Goal: Information Seeking & Learning: Learn about a topic

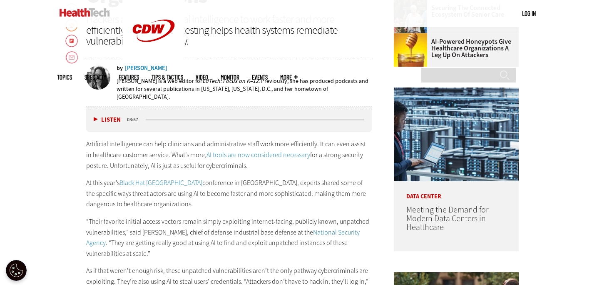
scroll to position [404, 0]
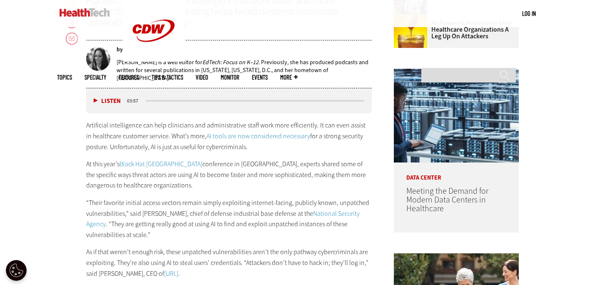
click at [492, 80] on img at bounding box center [456, 116] width 125 height 94
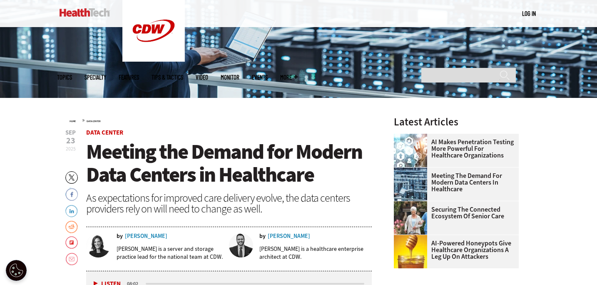
scroll to position [331, 0]
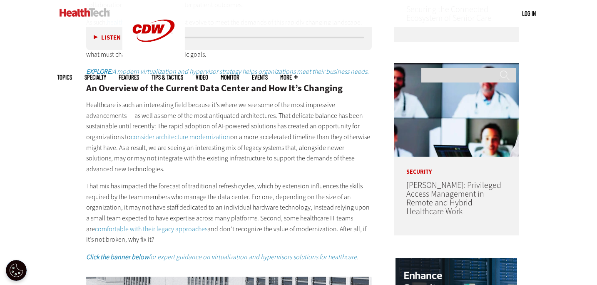
scroll to position [681, 0]
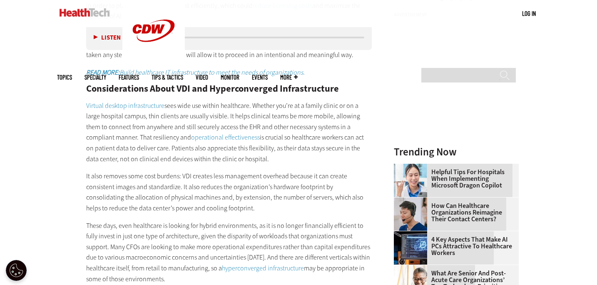
scroll to position [1025, 0]
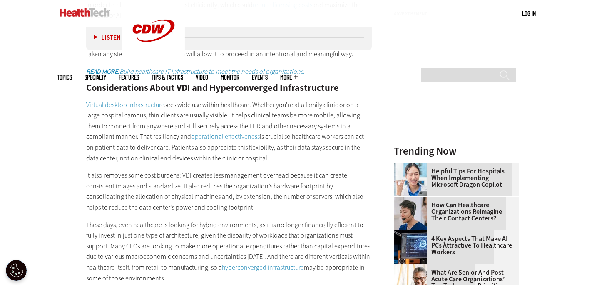
click at [235, 168] on div "That attitude won’t work for healthcare organizations that want to use AI and o…" at bounding box center [228, 122] width 285 height 442
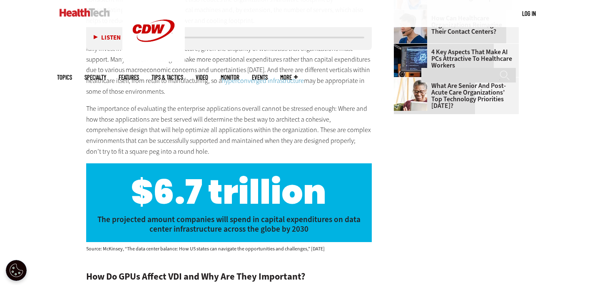
scroll to position [1211, 0]
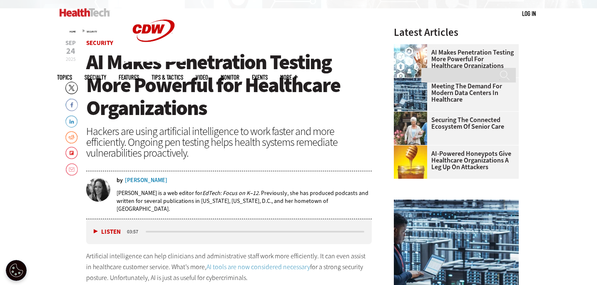
scroll to position [512, 0]
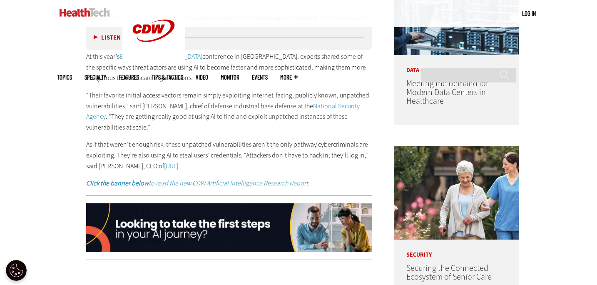
click at [332, 121] on p "“Their favorite initial access vectors remain simply exploiting internet-facing…" at bounding box center [228, 111] width 285 height 42
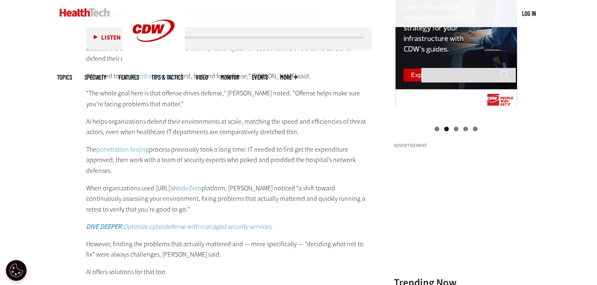
scroll to position [889, 0]
